Goal: Information Seeking & Learning: Find specific fact

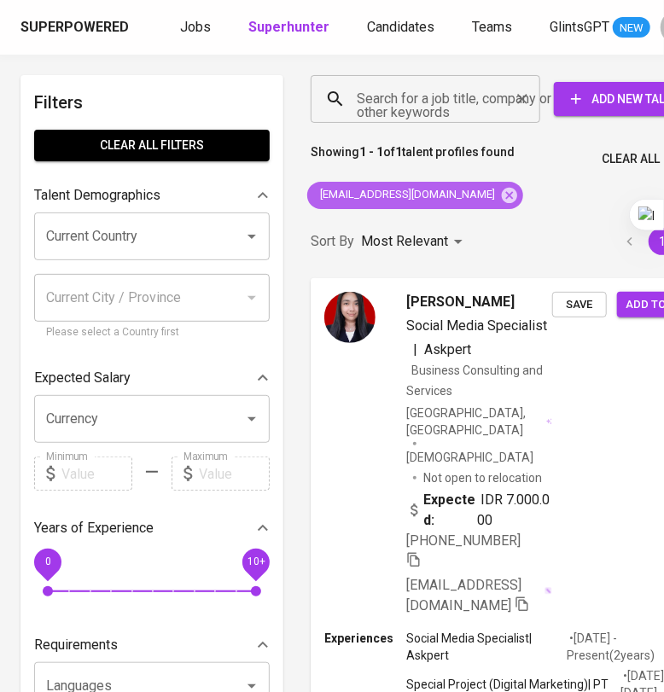
drag, startPoint x: 505, startPoint y: 191, endPoint x: 471, endPoint y: 117, distance: 81.8
click at [508, 191] on icon at bounding box center [509, 194] width 15 height 15
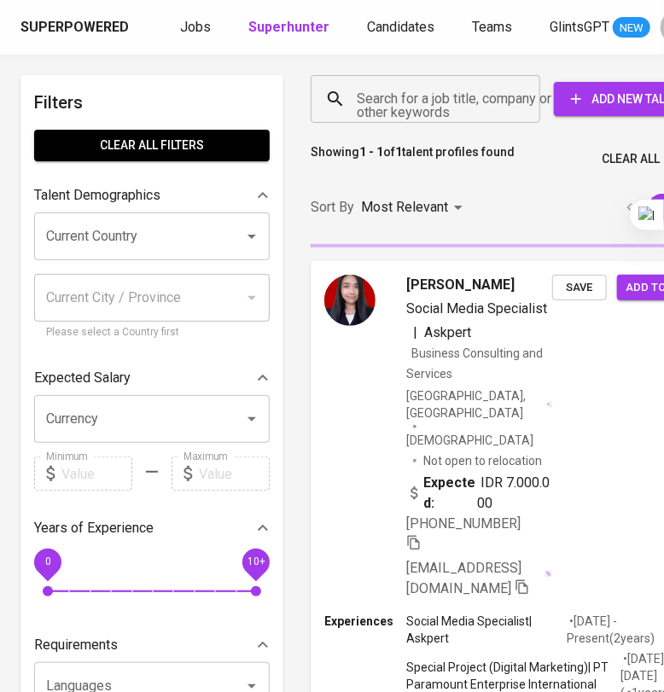
click at [465, 99] on input "Search for a job title, company or other keywords" at bounding box center [430, 99] width 155 height 32
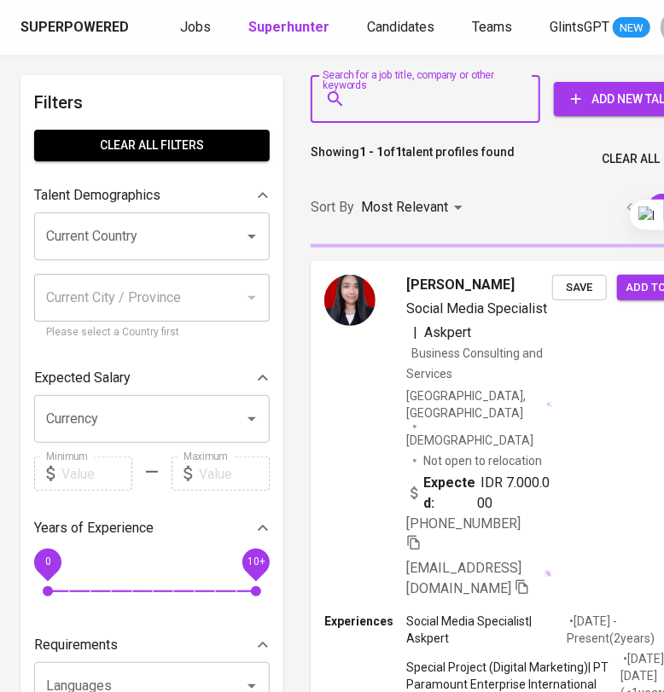
paste input "[EMAIL_ADDRESS][DOMAIN_NAME]"
type input "[EMAIL_ADDRESS][DOMAIN_NAME]"
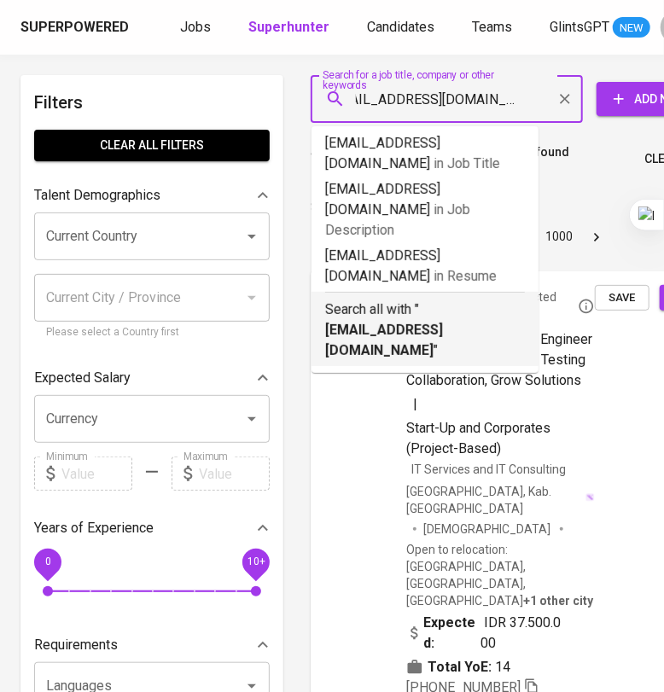
scroll to position [0, 28]
click at [443, 322] on b "[EMAIL_ADDRESS][DOMAIN_NAME]" at bounding box center [384, 340] width 118 height 37
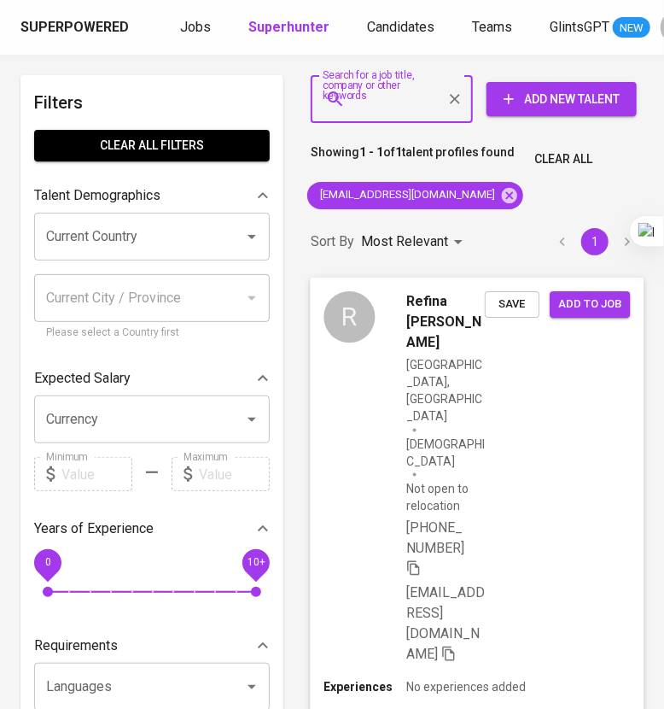
click at [508, 474] on div "R Refina Desi Yanti [GEOGRAPHIC_DATA], [GEOGRAPHIC_DATA] [DEMOGRAPHIC_DATA] Not…" at bounding box center [477, 478] width 334 height 401
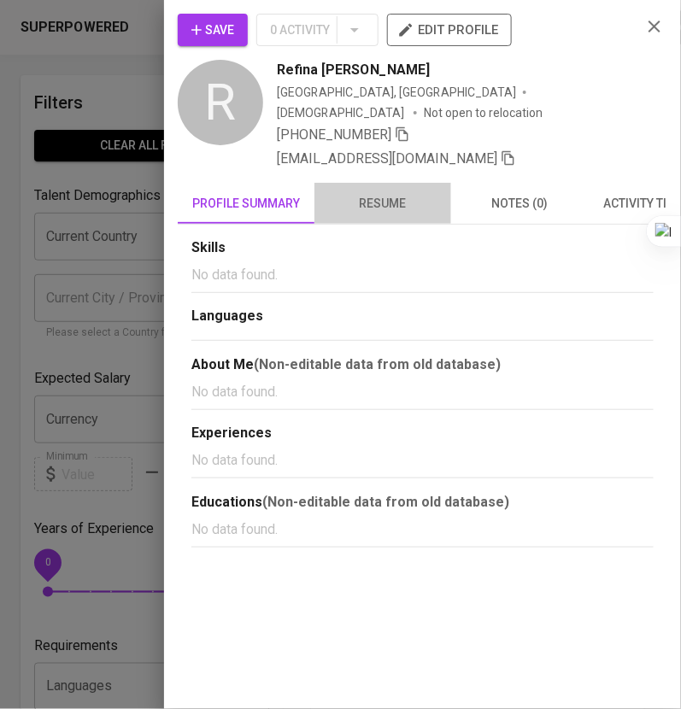
click at [398, 193] on span "resume" at bounding box center [382, 203] width 116 height 21
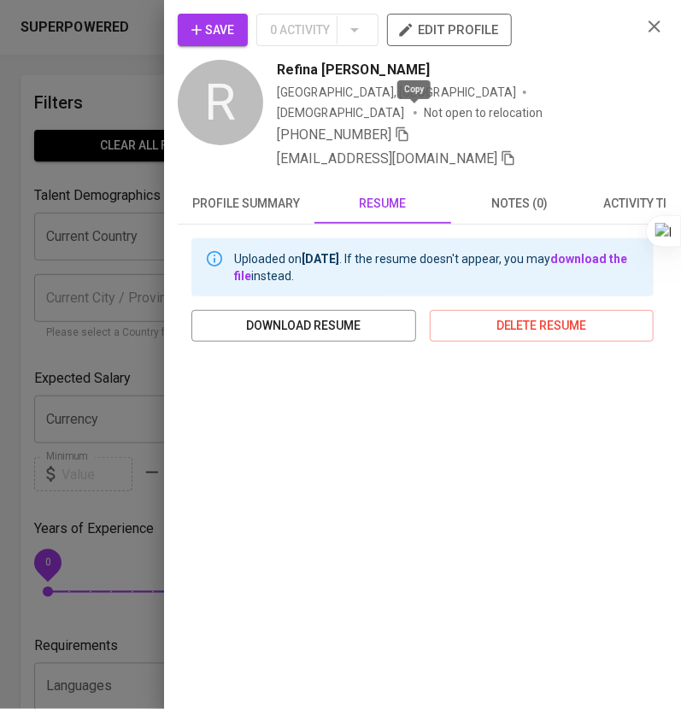
click at [410, 126] on icon "button" at bounding box center [401, 133] width 15 height 15
click at [644, 22] on icon "button" at bounding box center [654, 26] width 20 height 20
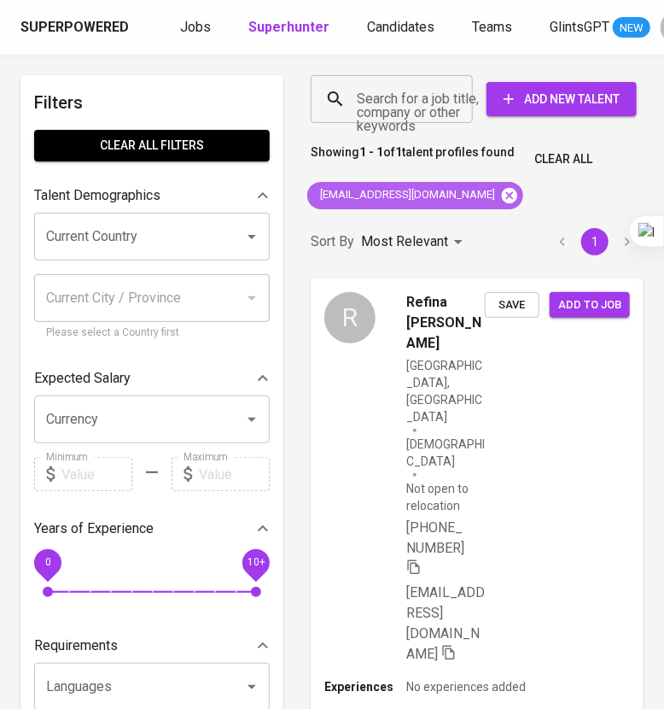
click at [502, 198] on icon at bounding box center [509, 194] width 15 height 15
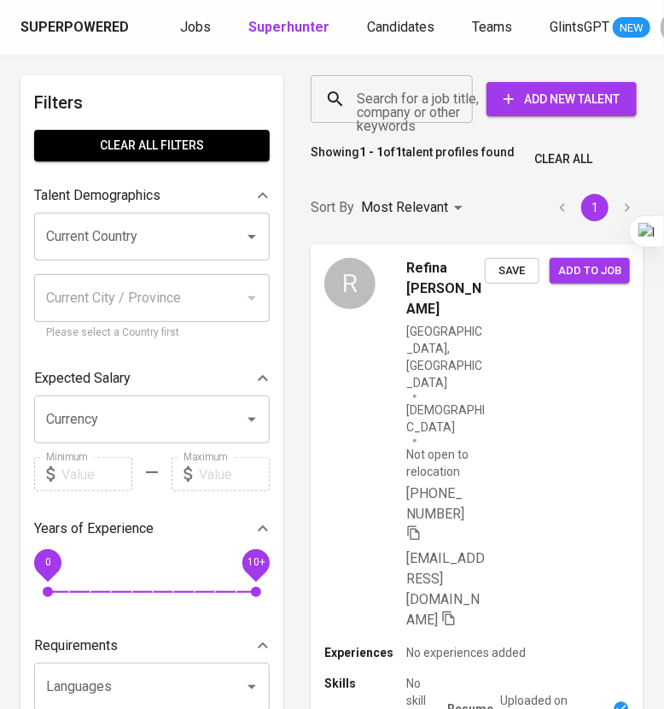
click at [408, 108] on input "Search for a job title, company or other keywords" at bounding box center [396, 99] width 87 height 32
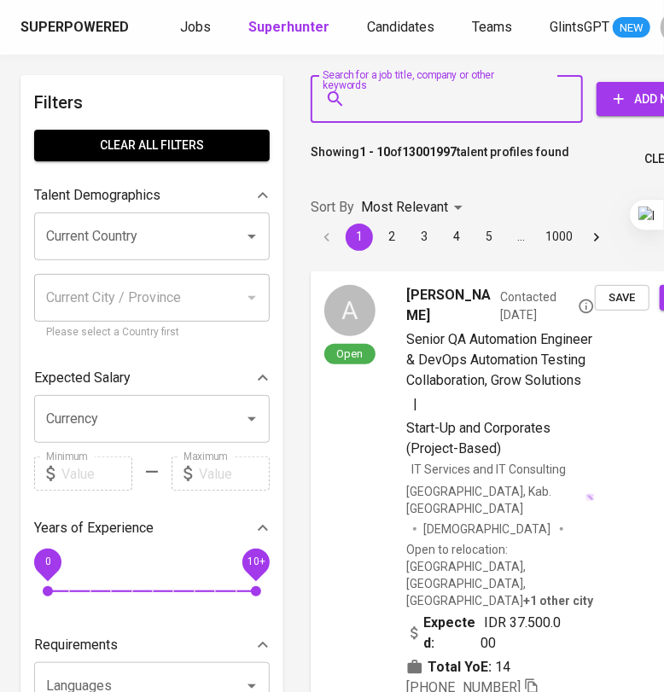
paste input "[EMAIL_ADDRESS][DOMAIN_NAME]"
type input "[EMAIL_ADDRESS][DOMAIN_NAME]"
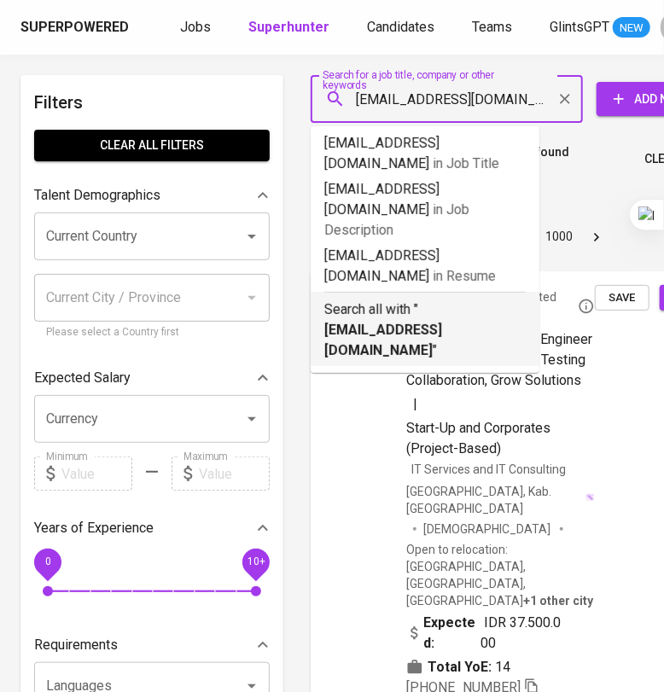
click at [427, 300] on p "Search all with " [EMAIL_ADDRESS][DOMAIN_NAME] "" at bounding box center [425, 330] width 202 height 61
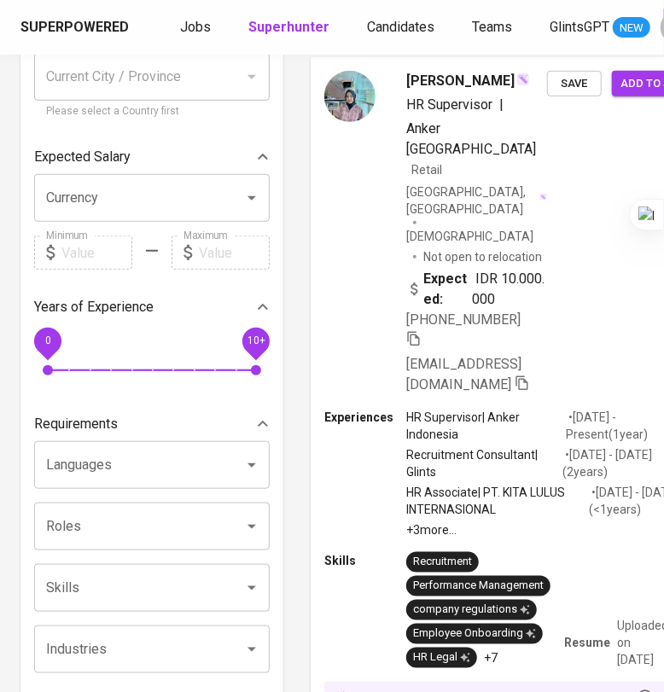
scroll to position [213, 0]
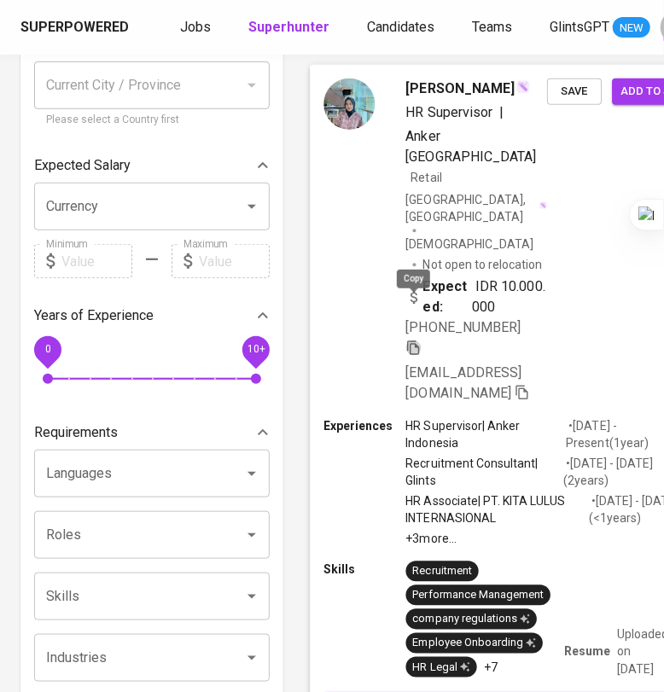
click at [412, 340] on icon "button" at bounding box center [413, 347] width 15 height 15
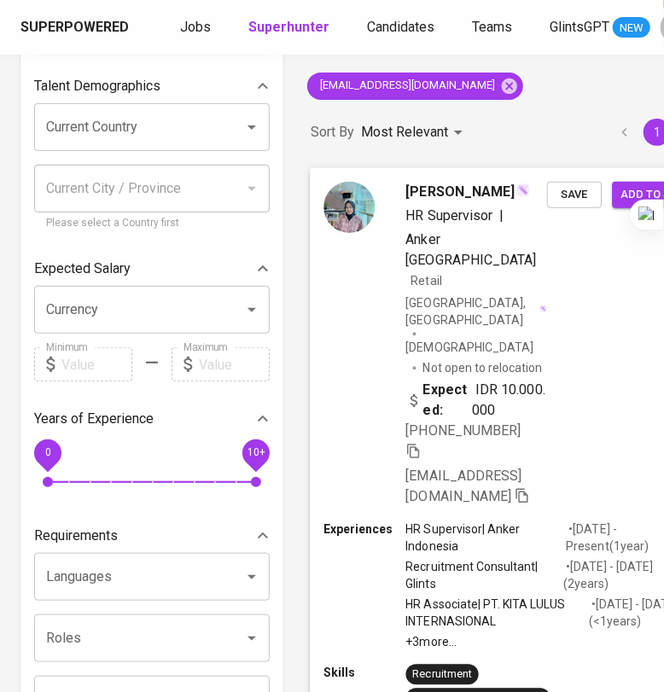
scroll to position [0, 0]
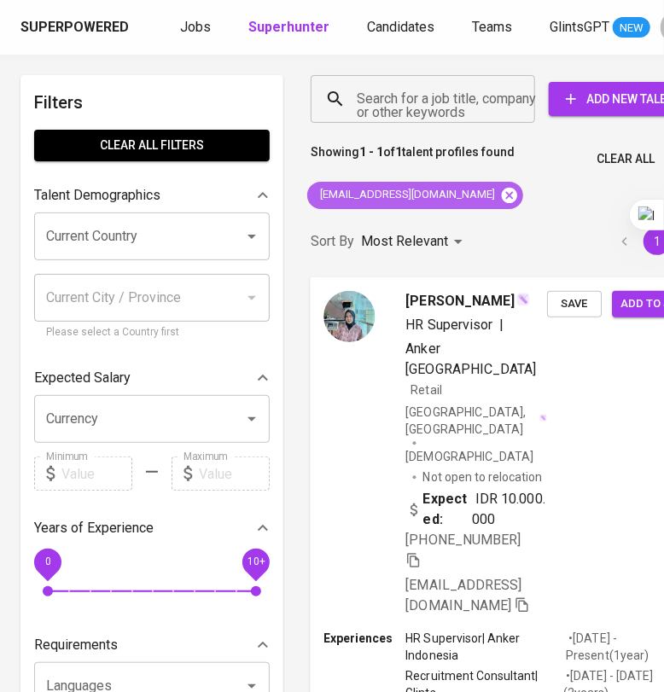
click at [502, 192] on icon at bounding box center [509, 194] width 15 height 15
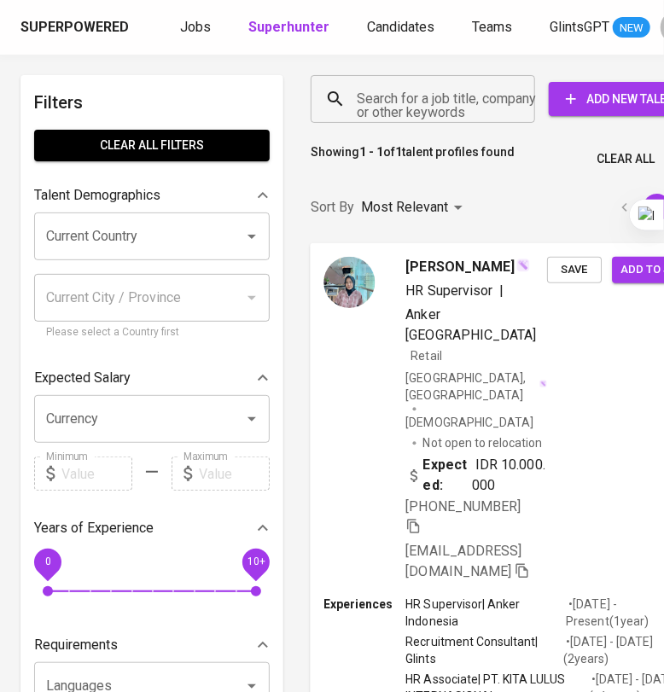
click at [413, 90] on input "Search for a job title, company or other keywords" at bounding box center [427, 99] width 149 height 32
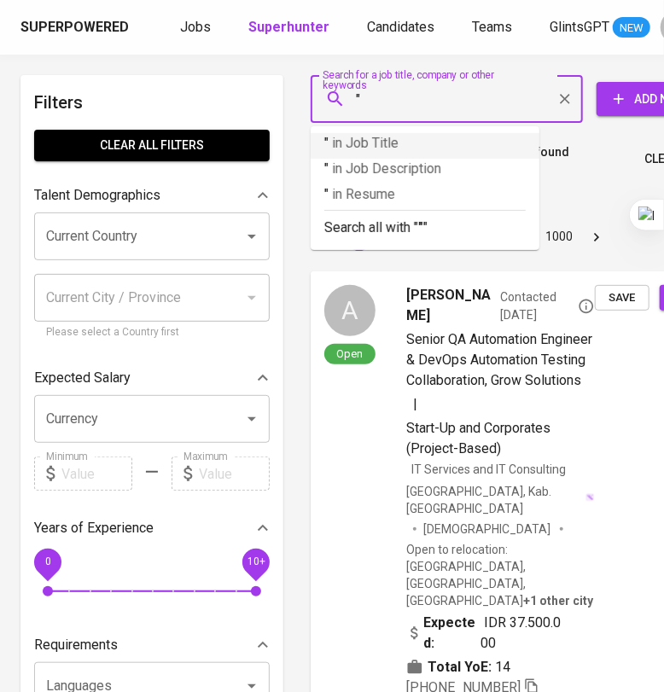
paste input "[PERSON_NAME]"
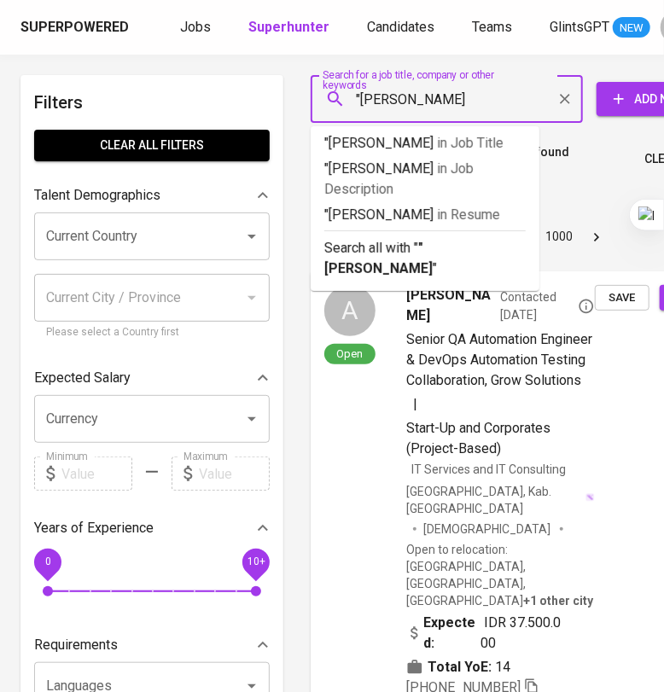
type input ""[PERSON_NAME]""
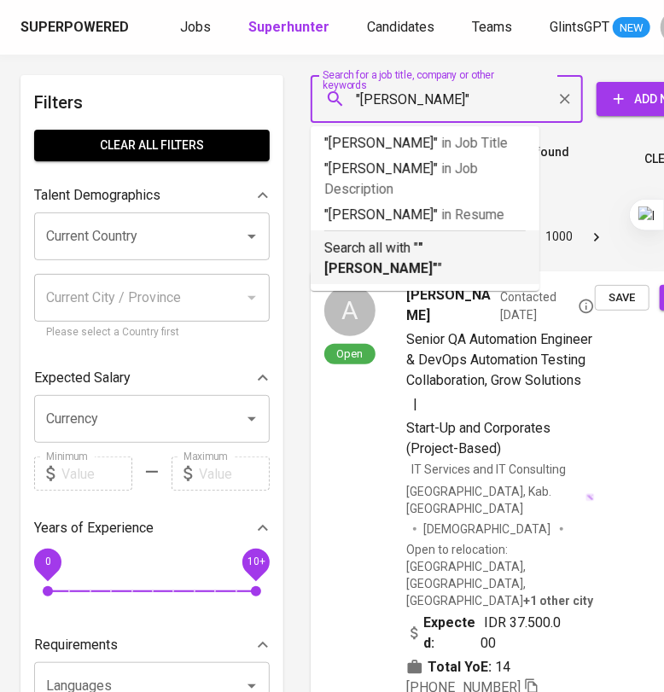
click at [480, 279] on p "Search all with " "[PERSON_NAME]" "" at bounding box center [425, 258] width 202 height 41
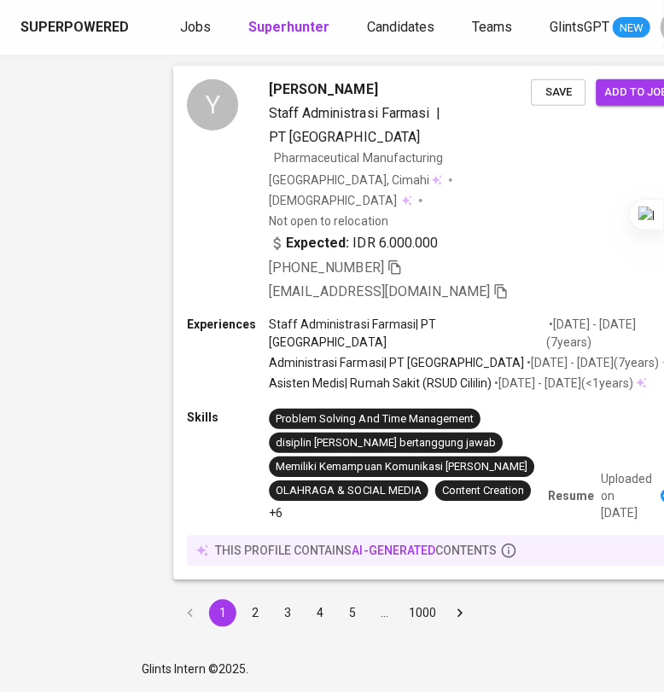
scroll to position [4962, 137]
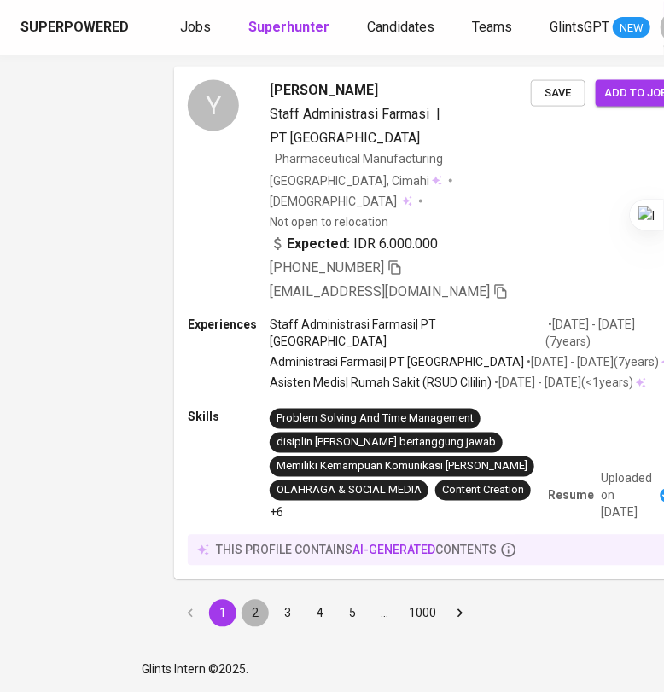
click at [254, 616] on button "2" at bounding box center [255, 613] width 27 height 27
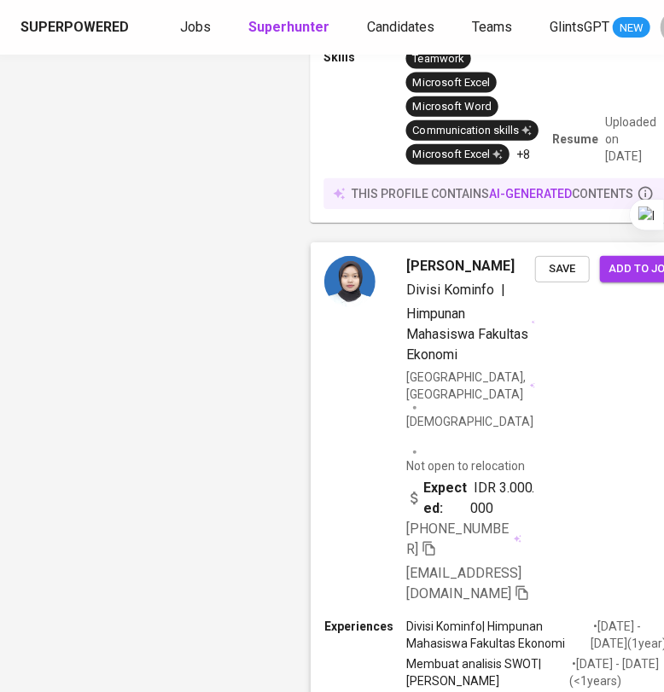
scroll to position [6423, 0]
